Goal: Information Seeking & Learning: Learn about a topic

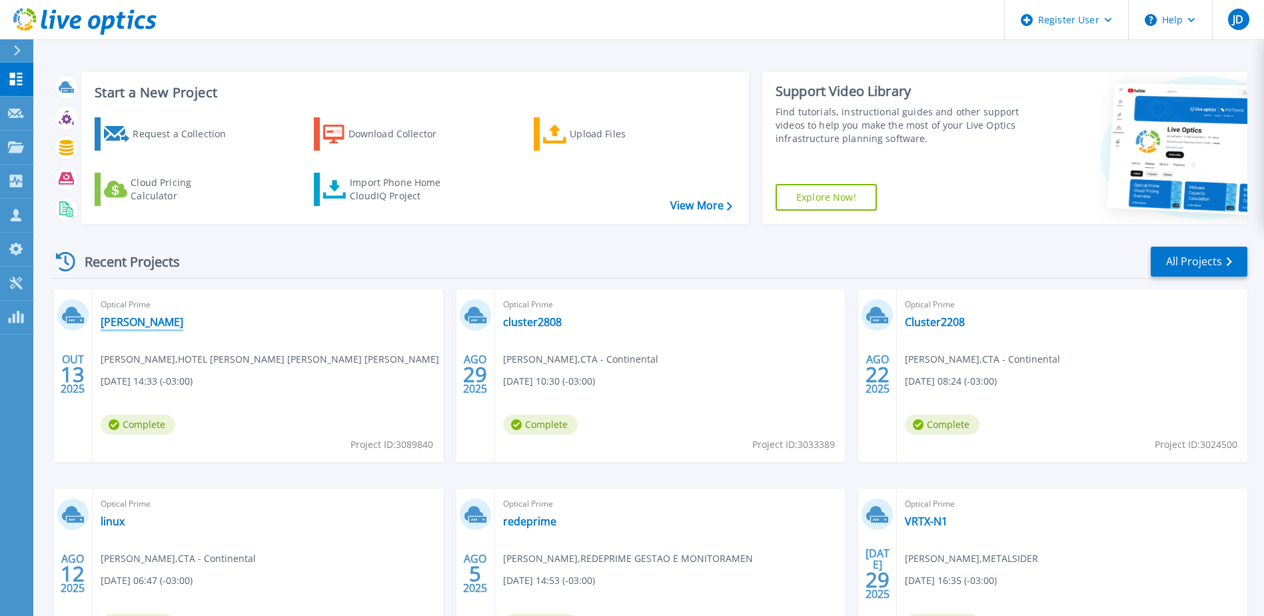
click at [121, 321] on link "[PERSON_NAME]" at bounding box center [142, 321] width 83 height 13
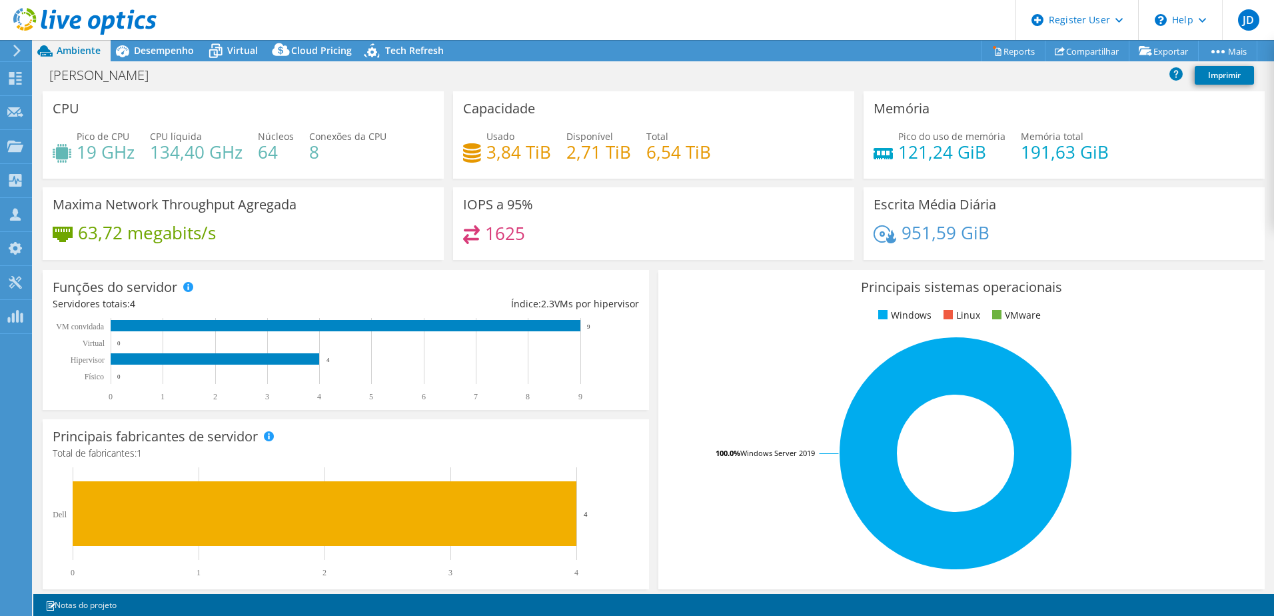
click at [156, 53] on span "Desempenho" at bounding box center [164, 50] width 60 height 13
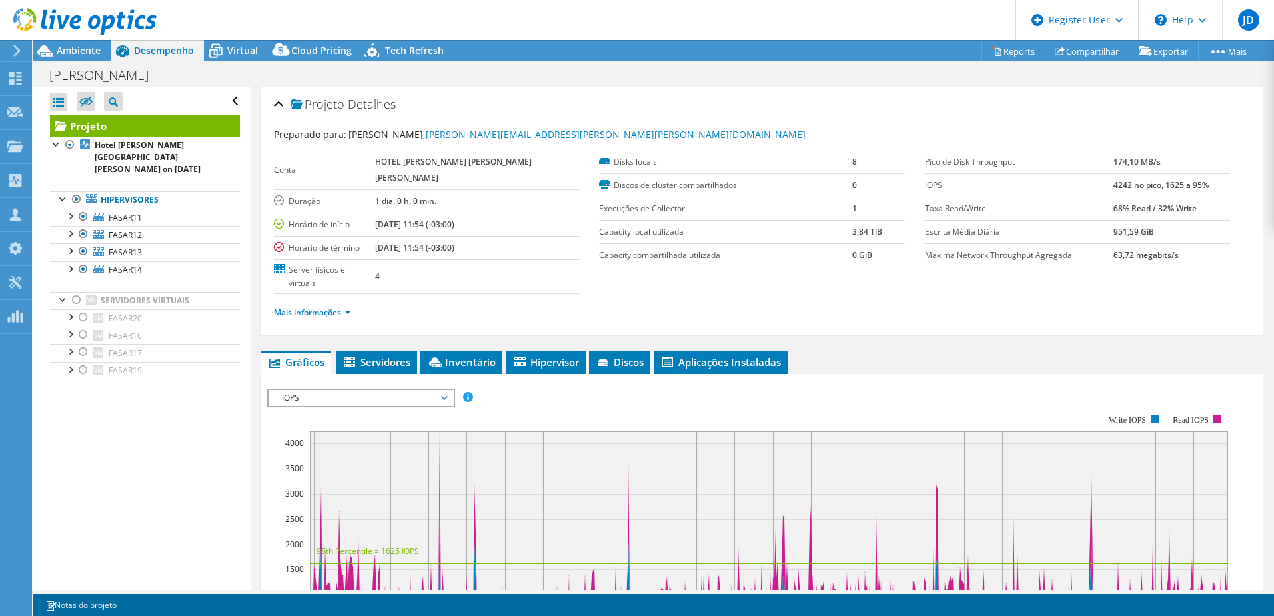
click at [475, 355] on span "Inventário" at bounding box center [461, 361] width 69 height 13
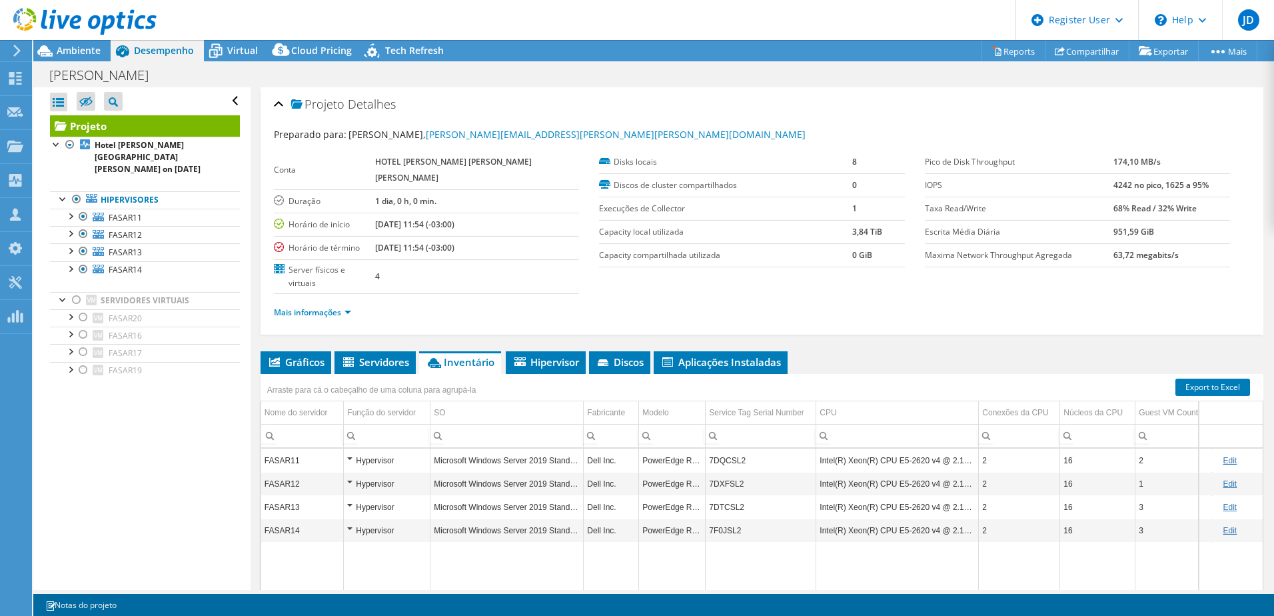
scroll to position [91, 0]
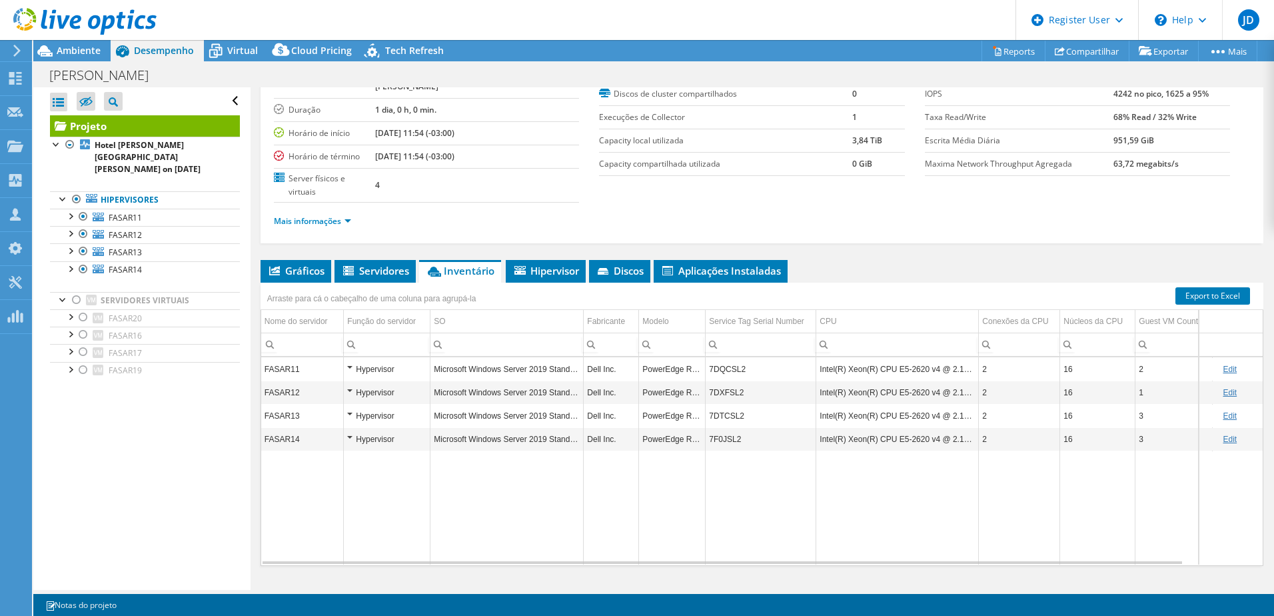
click at [387, 264] on span "Servidores" at bounding box center [375, 270] width 68 height 13
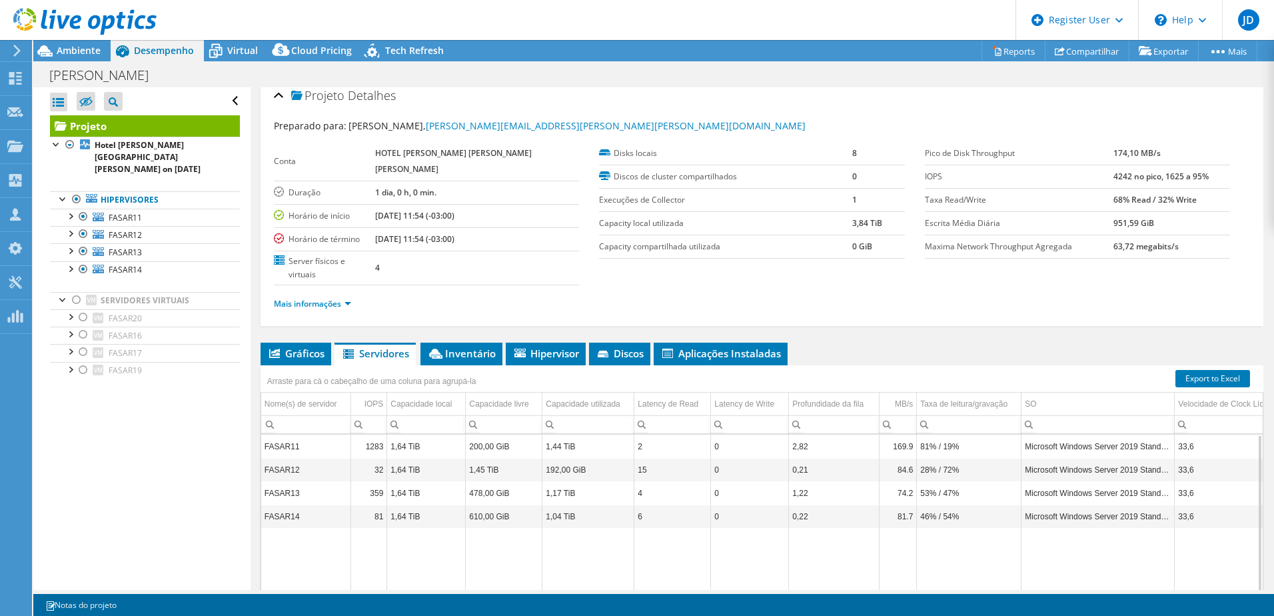
scroll to position [0, 0]
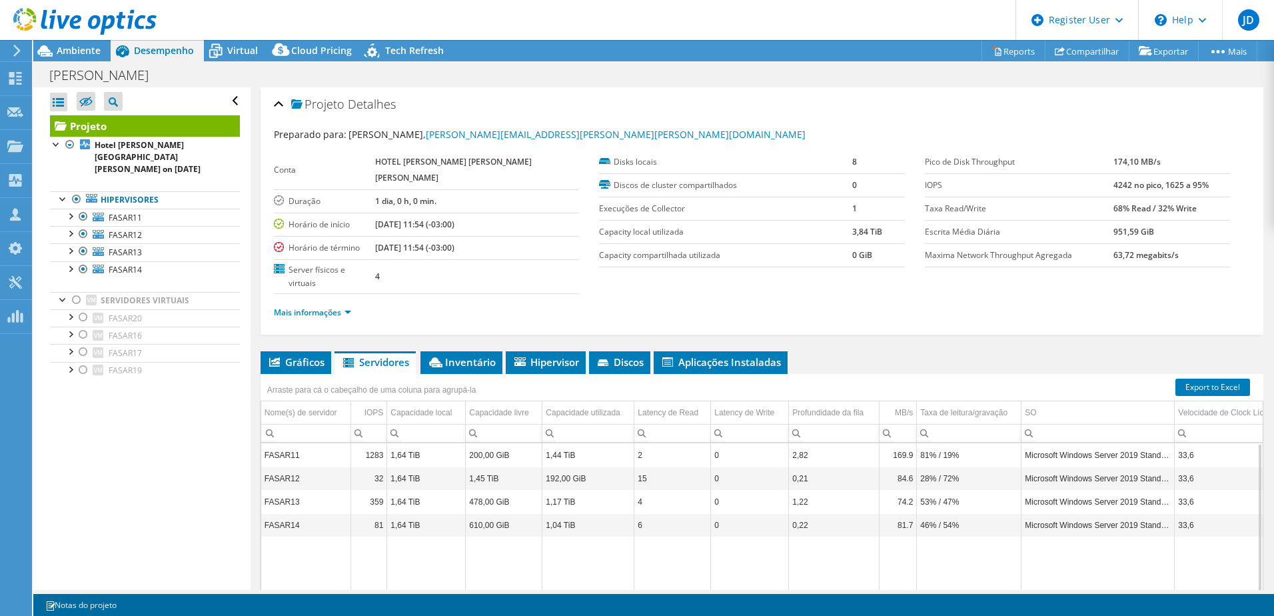
click at [111, 193] on link "Hipervisores" at bounding box center [145, 199] width 190 height 17
click at [133, 191] on link "Hipervisores" at bounding box center [145, 199] width 190 height 17
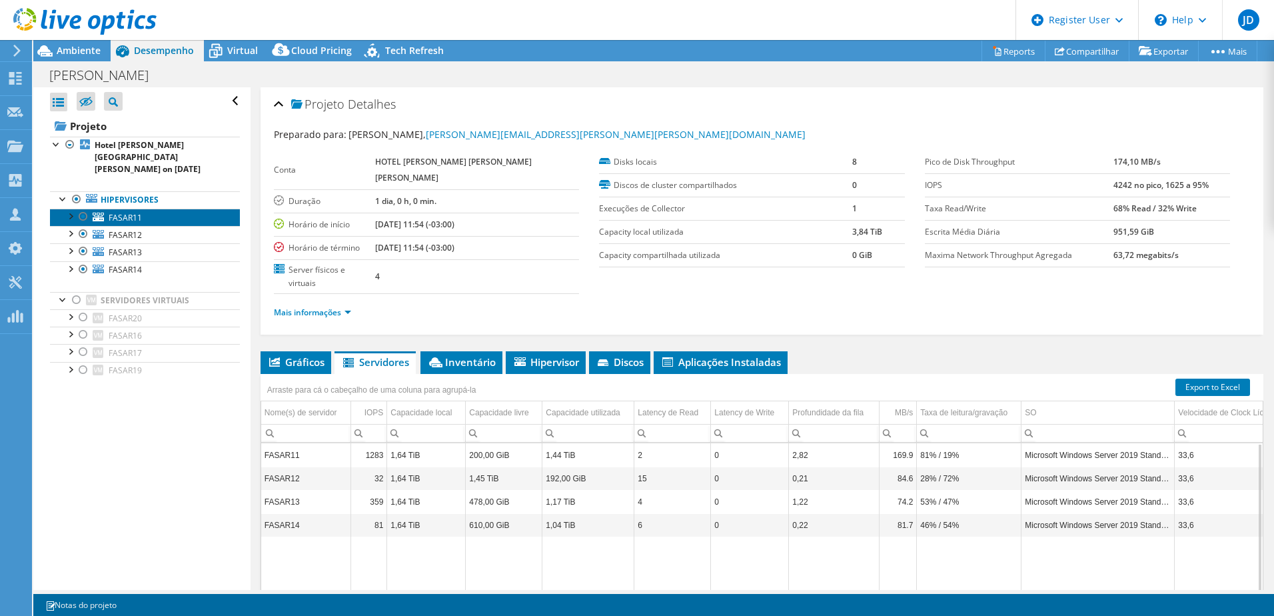
click at [117, 212] on span "FASAR11" at bounding box center [125, 217] width 33 height 11
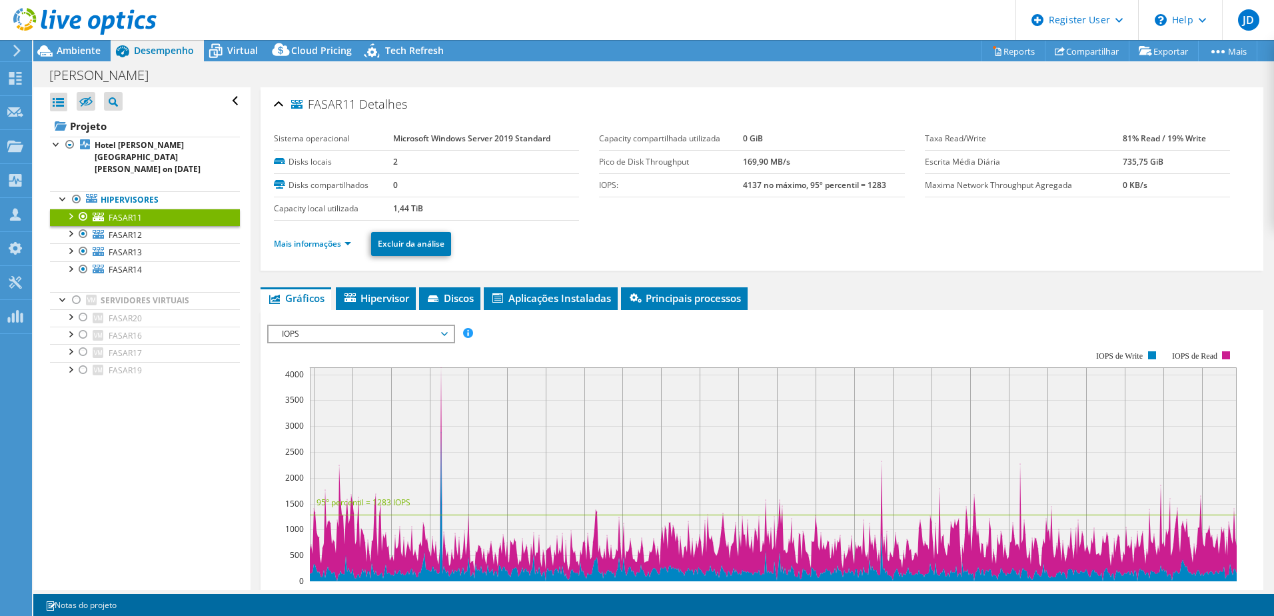
click at [546, 296] on span "Aplicações Instaladas" at bounding box center [551, 297] width 121 height 13
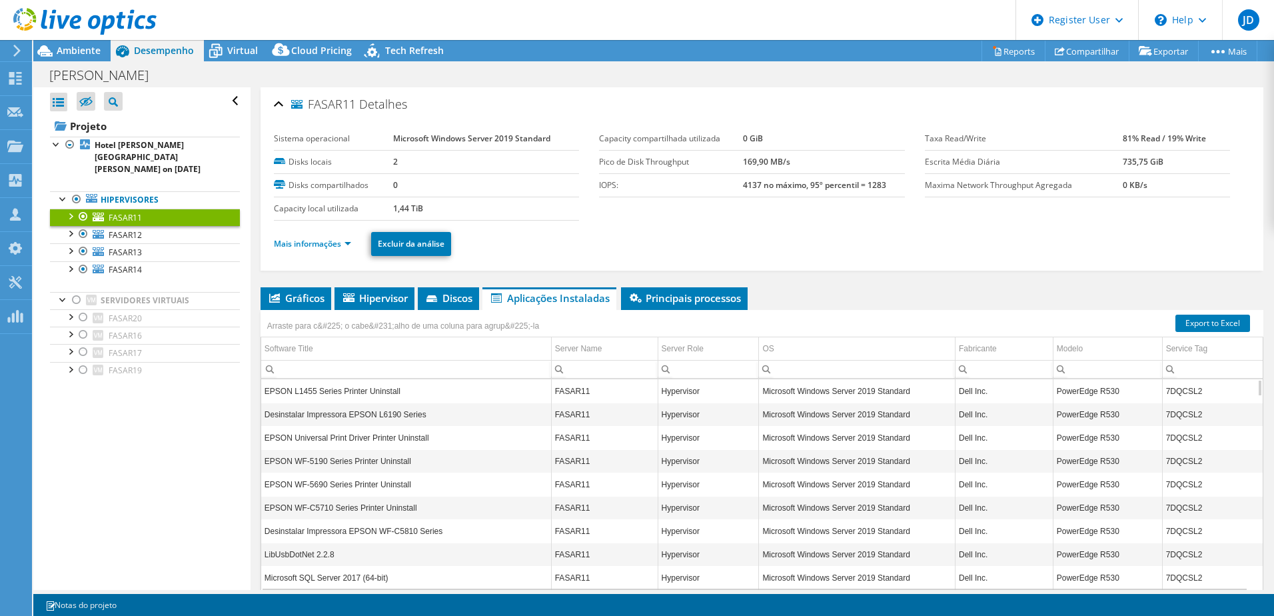
click at [294, 306] on li "Gráficos" at bounding box center [296, 298] width 71 height 23
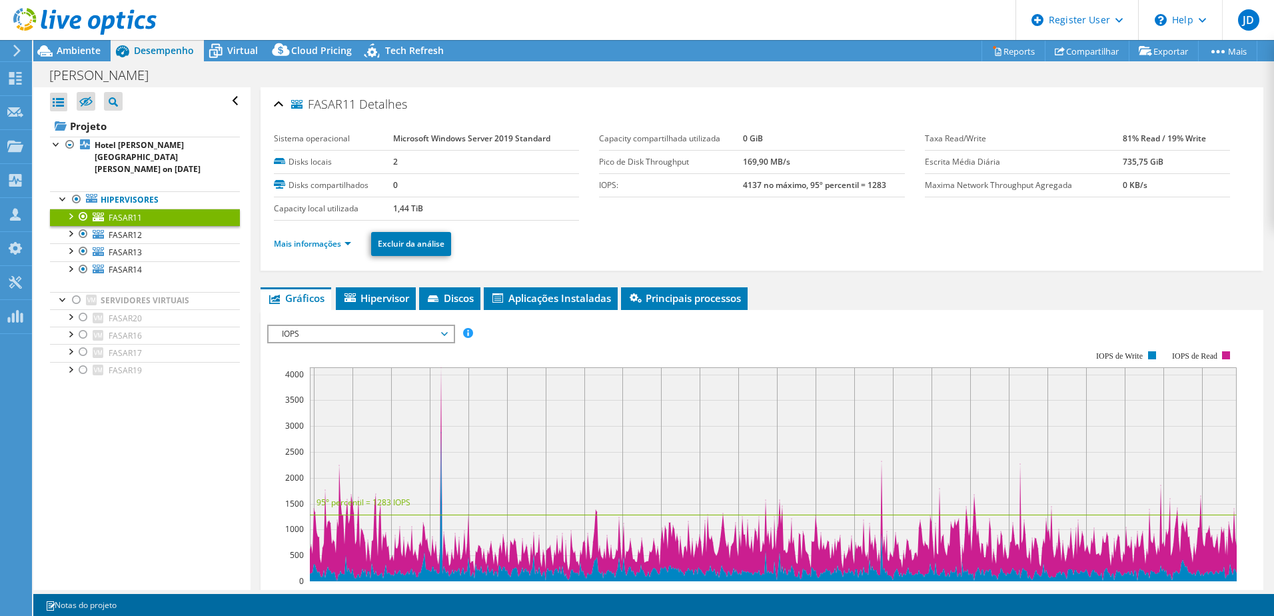
click at [373, 303] on span "Hipervisor" at bounding box center [376, 297] width 67 height 13
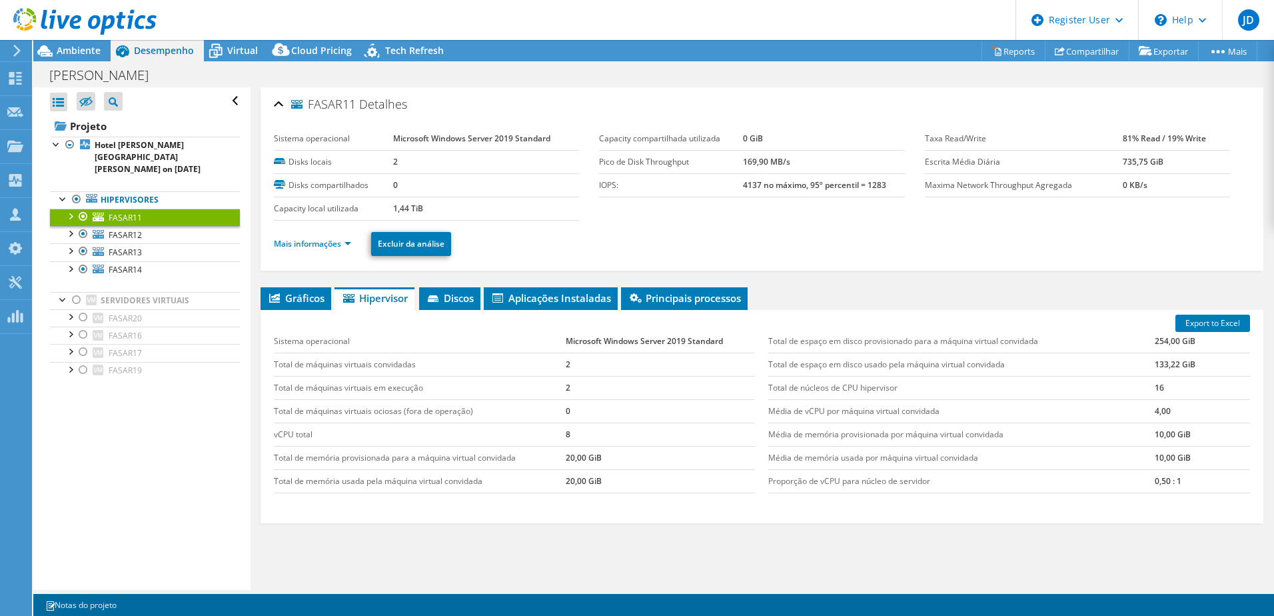
click at [150, 191] on link "Hipervisores" at bounding box center [145, 199] width 190 height 17
click at [117, 191] on link "Hipervisores" at bounding box center [145, 199] width 190 height 17
click at [112, 212] on span "FASAR11" at bounding box center [125, 217] width 33 height 11
click at [114, 229] on span "FASAR12" at bounding box center [125, 234] width 33 height 11
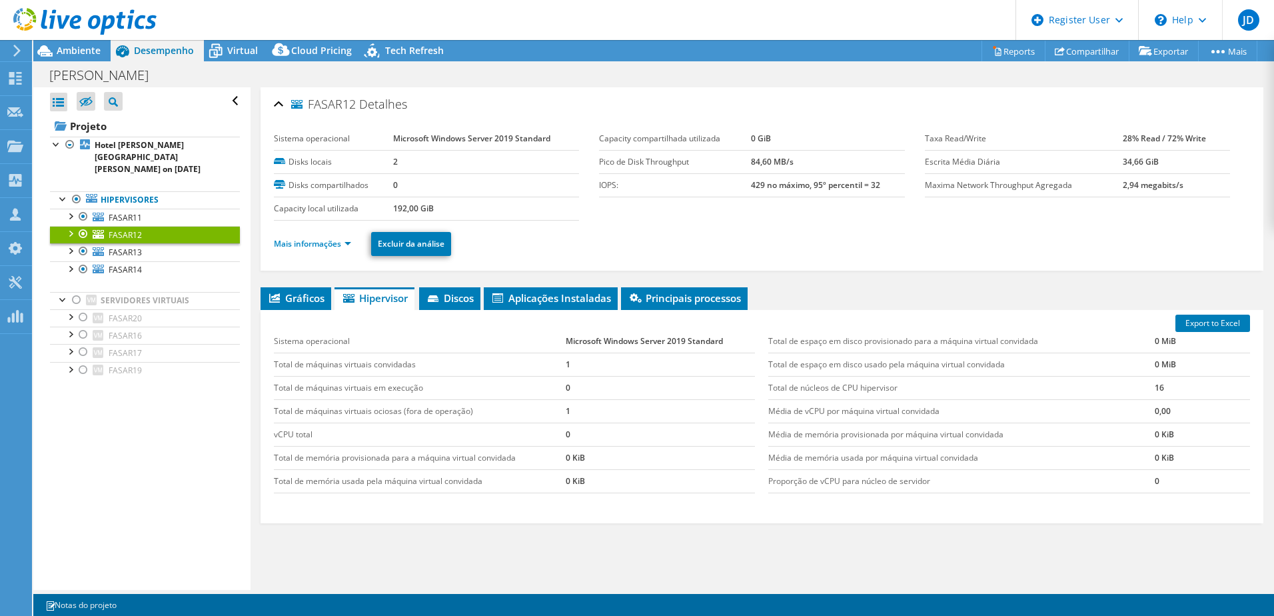
click at [235, 63] on div "[PERSON_NAME] Imprimir" at bounding box center [653, 75] width 1241 height 25
click at [236, 57] on div "Virtual" at bounding box center [236, 50] width 64 height 21
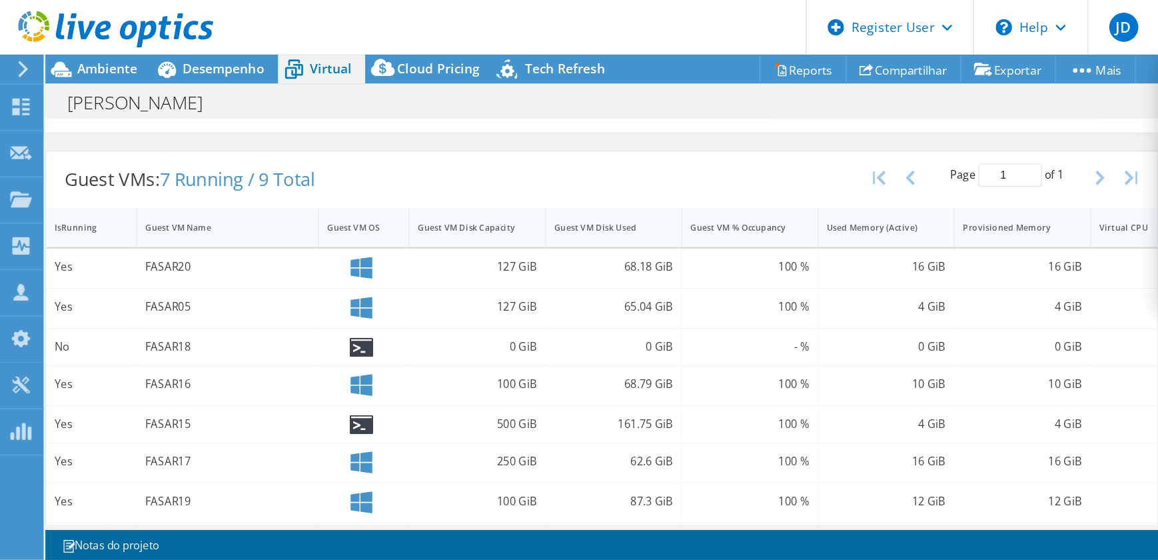
scroll to position [303, 0]
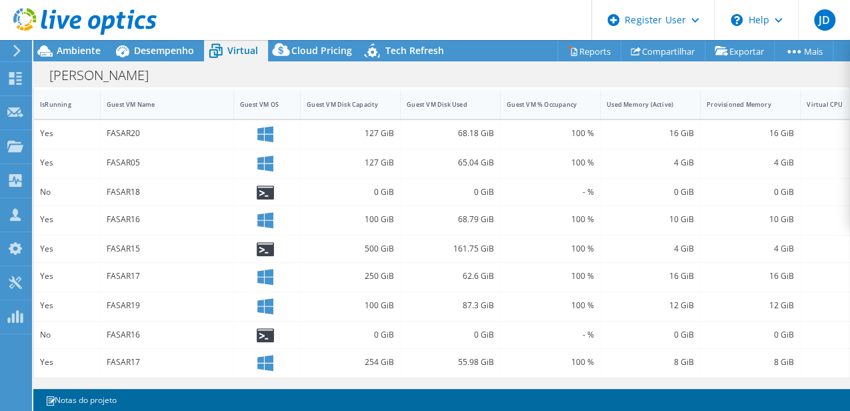
click at [125, 188] on div "FASAR18" at bounding box center [167, 192] width 121 height 15
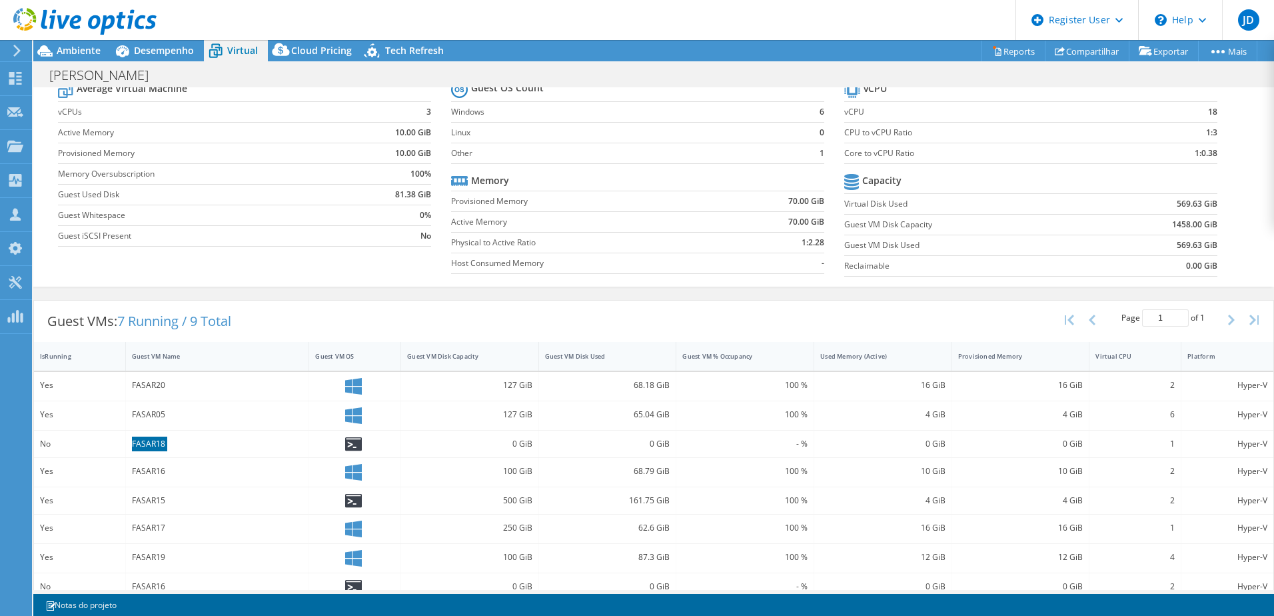
scroll to position [96, 0]
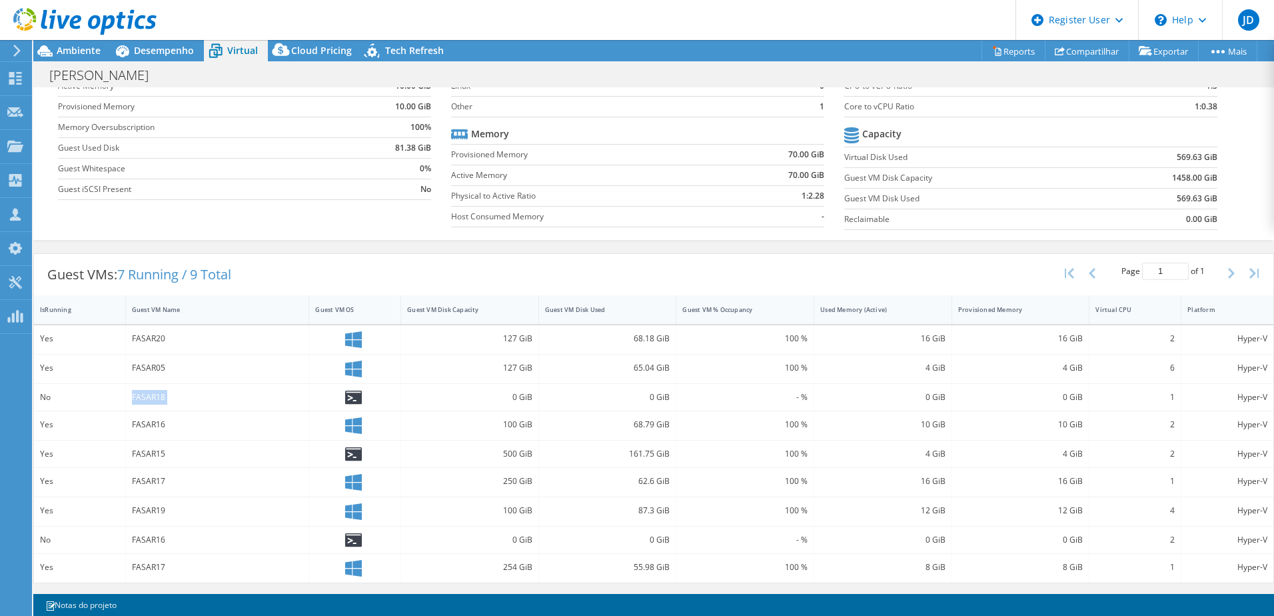
click at [141, 395] on div "FASAR18" at bounding box center [217, 397] width 171 height 15
click at [161, 541] on div "FASAR16" at bounding box center [217, 540] width 171 height 15
copy div "FASAR16"
